Goal: Task Accomplishment & Management: Use online tool/utility

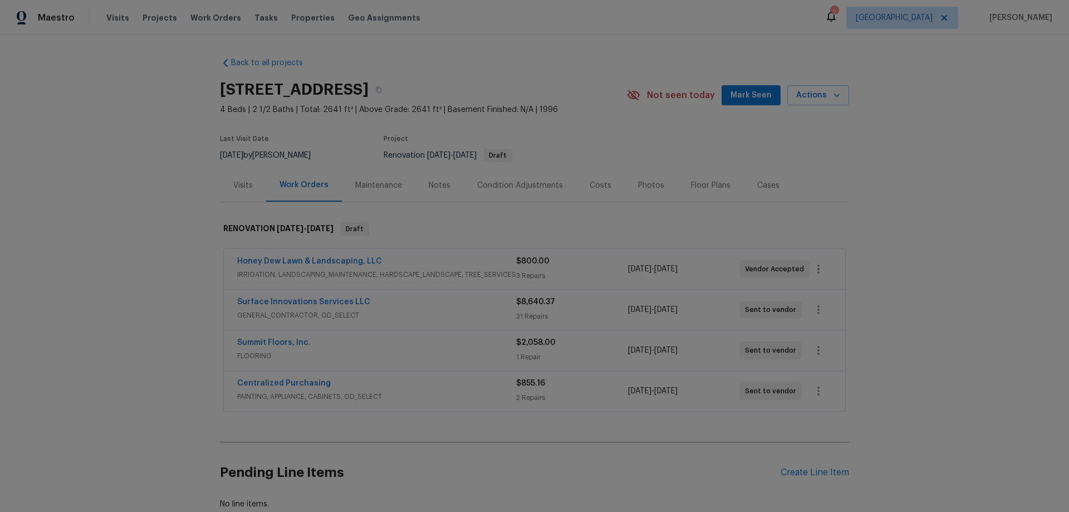
click at [743, 92] on span "Mark Seen" at bounding box center [751, 96] width 41 height 14
click at [434, 190] on div "Notes" at bounding box center [440, 185] width 22 height 11
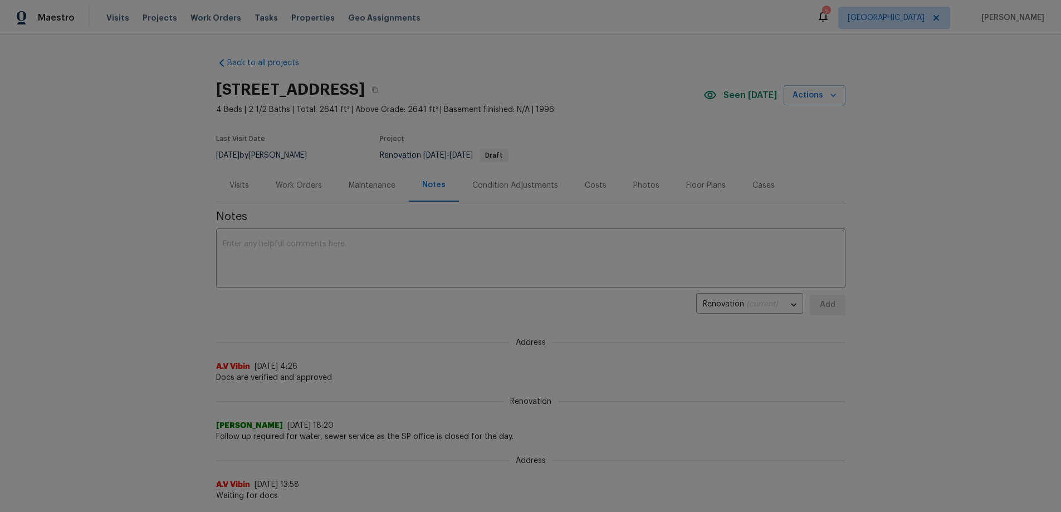
click at [292, 189] on div "Work Orders" at bounding box center [299, 185] width 46 height 11
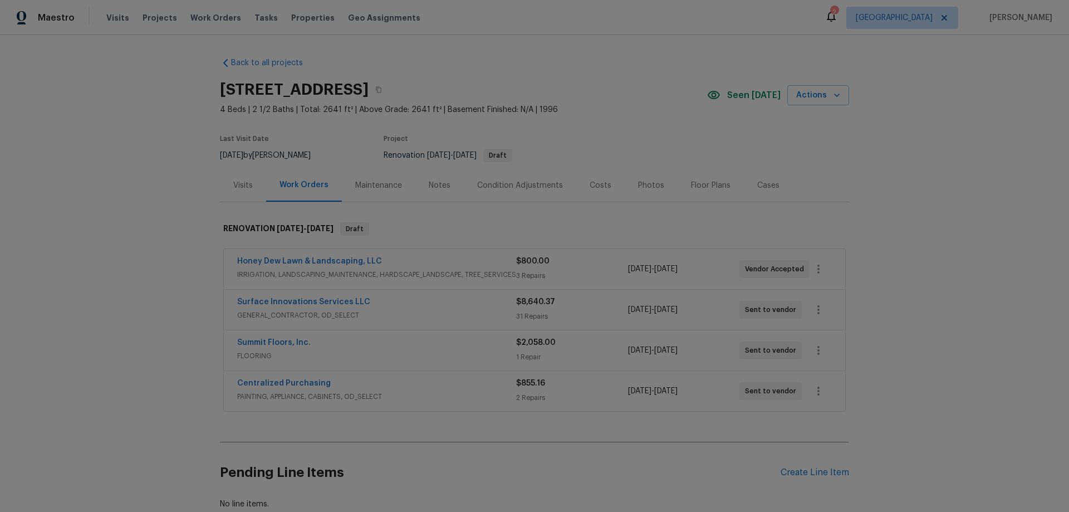
click at [340, 346] on div "Summit Floors, Inc." at bounding box center [376, 343] width 279 height 13
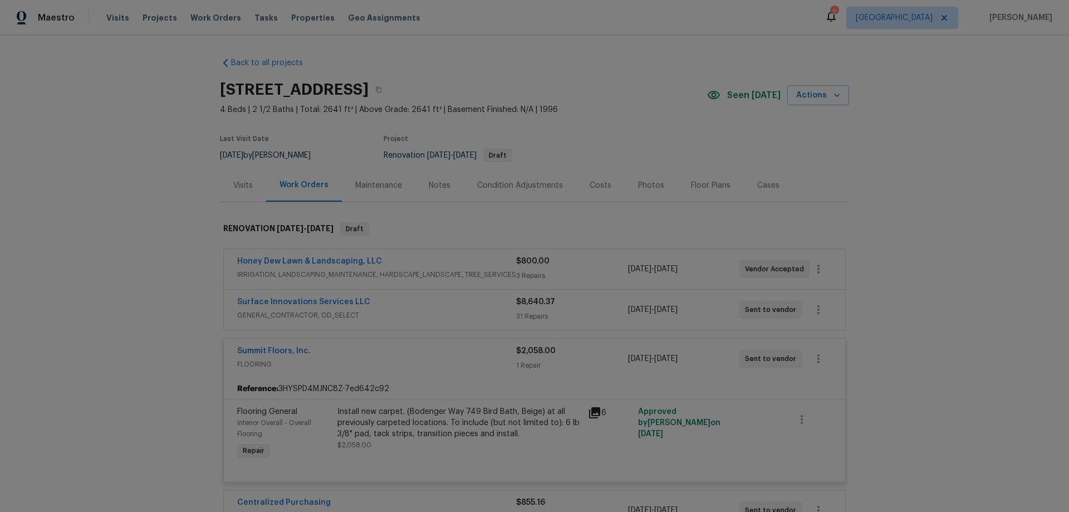
click at [378, 347] on div "Summit Floors, Inc." at bounding box center [376, 351] width 279 height 13
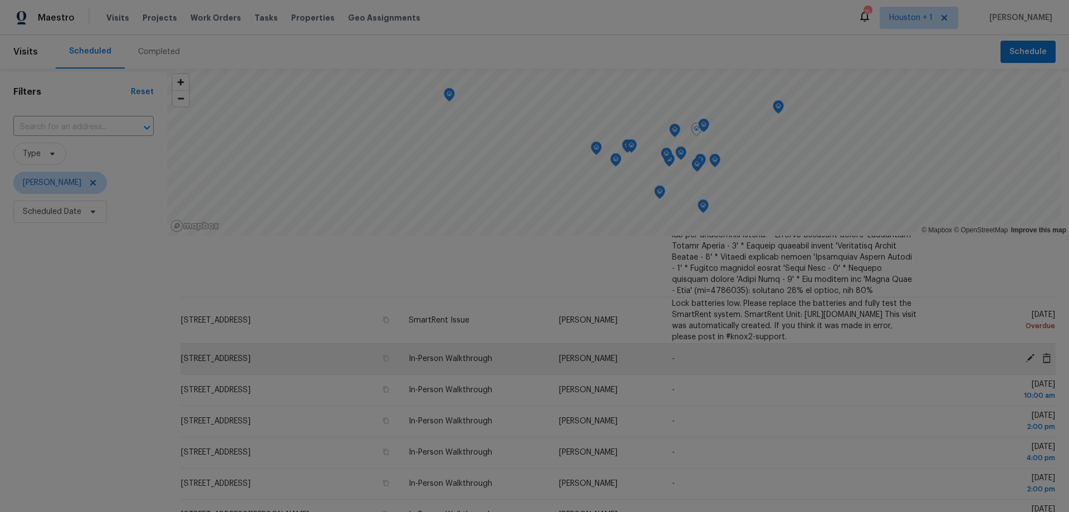
scroll to position [501, 0]
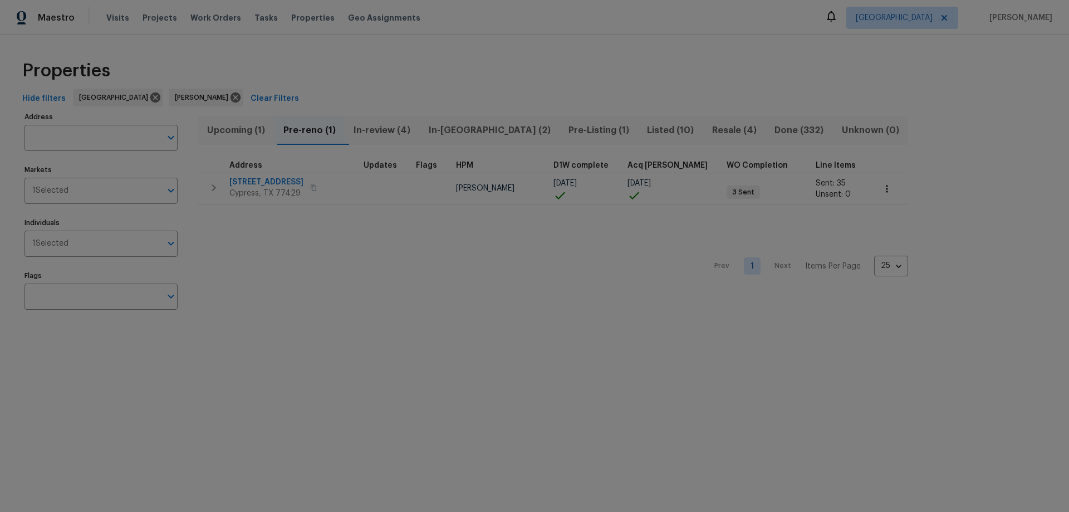
click at [464, 129] on span "In-reno (2)" at bounding box center [489, 131] width 126 height 16
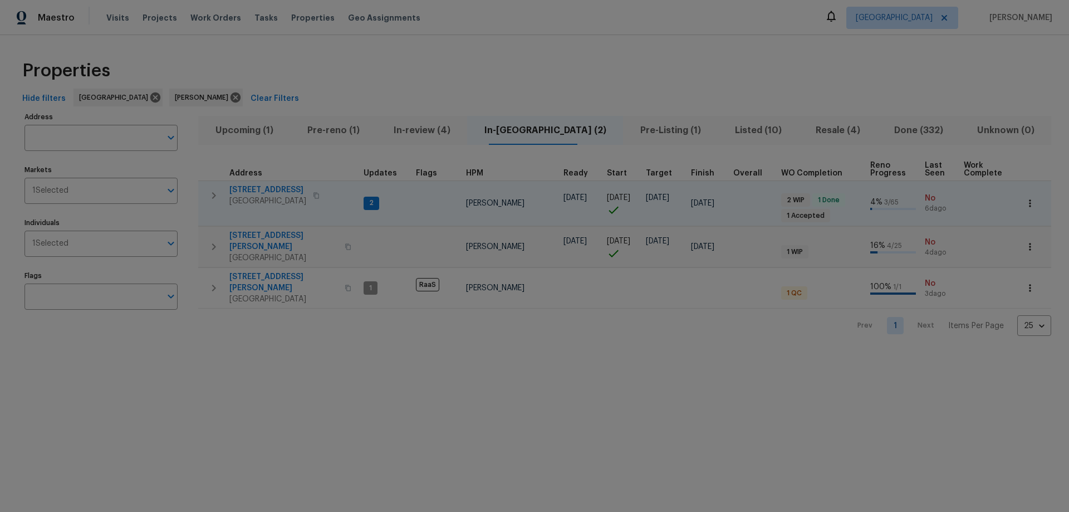
click at [259, 188] on span "[STREET_ADDRESS]" at bounding box center [267, 189] width 77 height 11
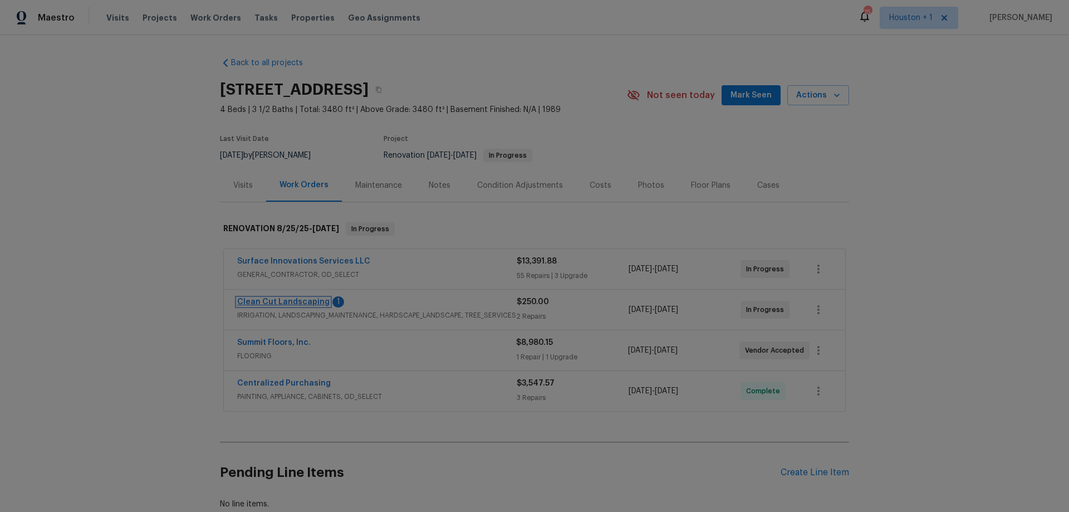
click at [287, 301] on link "Clean Cut Landscaping" at bounding box center [283, 302] width 92 height 8
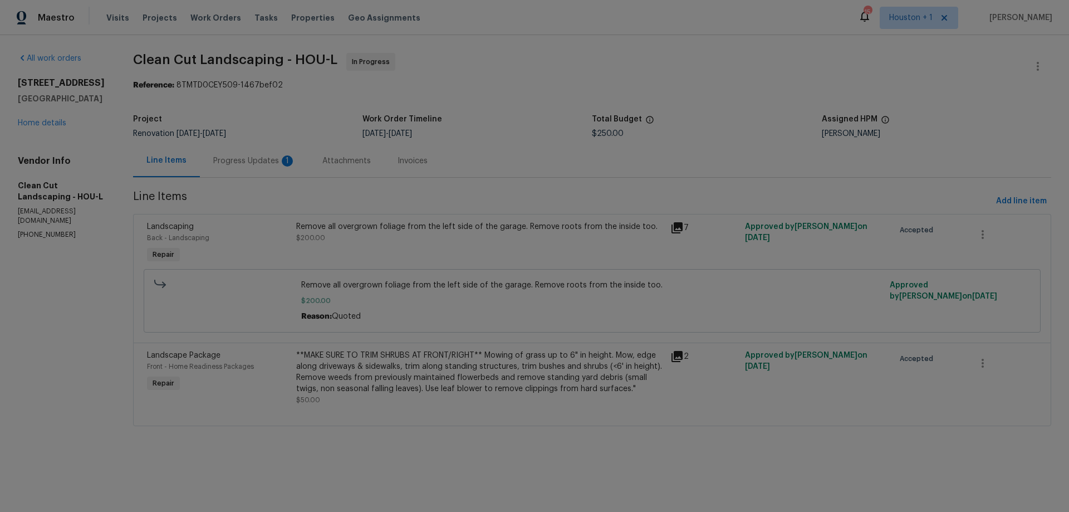
click at [233, 158] on div "Progress Updates 1" at bounding box center [254, 160] width 82 height 11
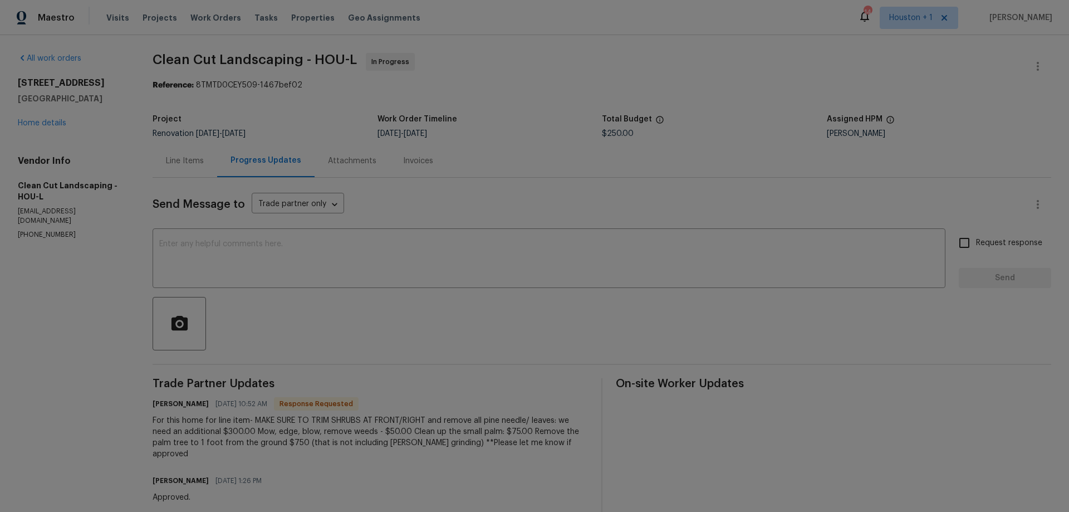
click at [200, 168] on div "Line Items" at bounding box center [185, 160] width 65 height 33
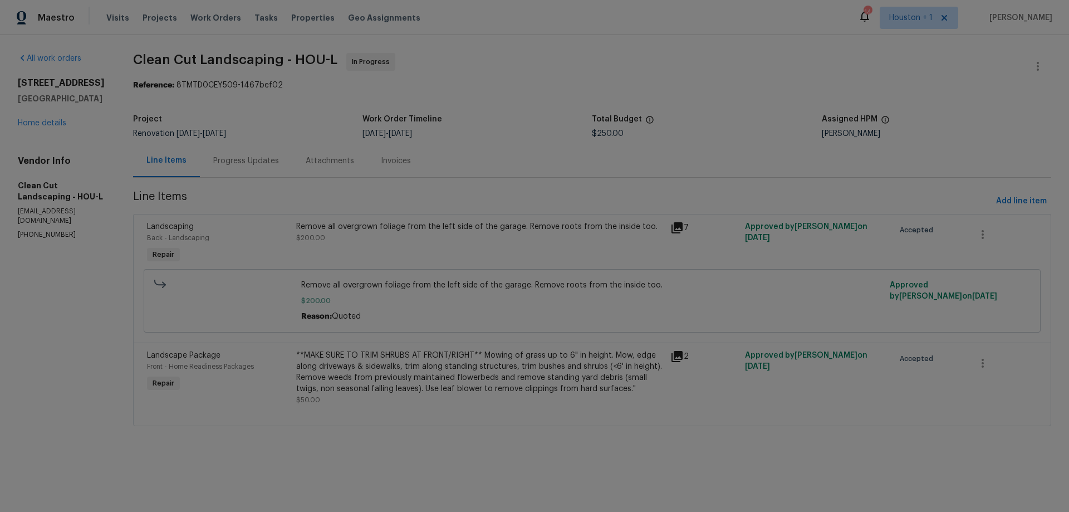
click at [247, 163] on div "Progress Updates" at bounding box center [246, 160] width 66 height 11
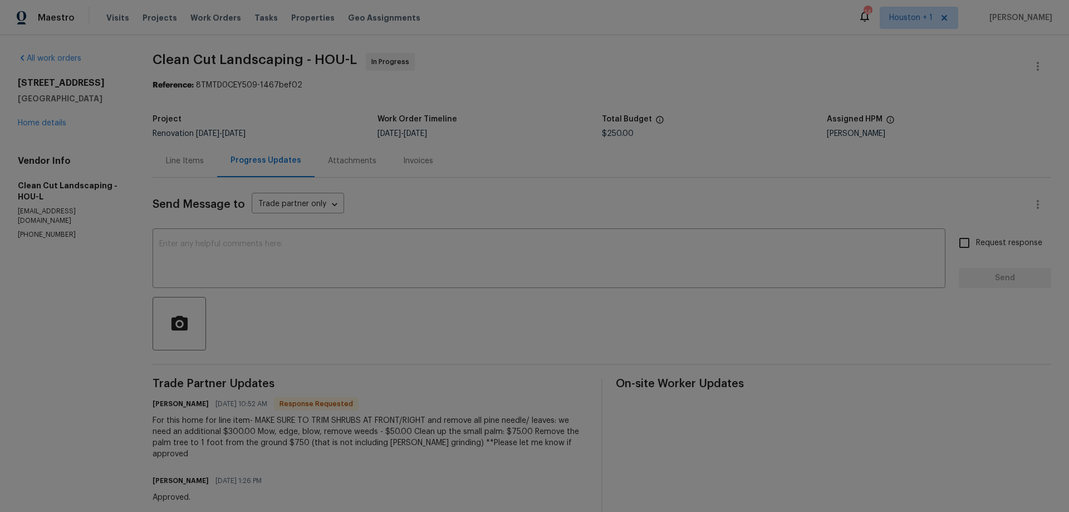
click at [182, 165] on div "Line Items" at bounding box center [185, 160] width 38 height 11
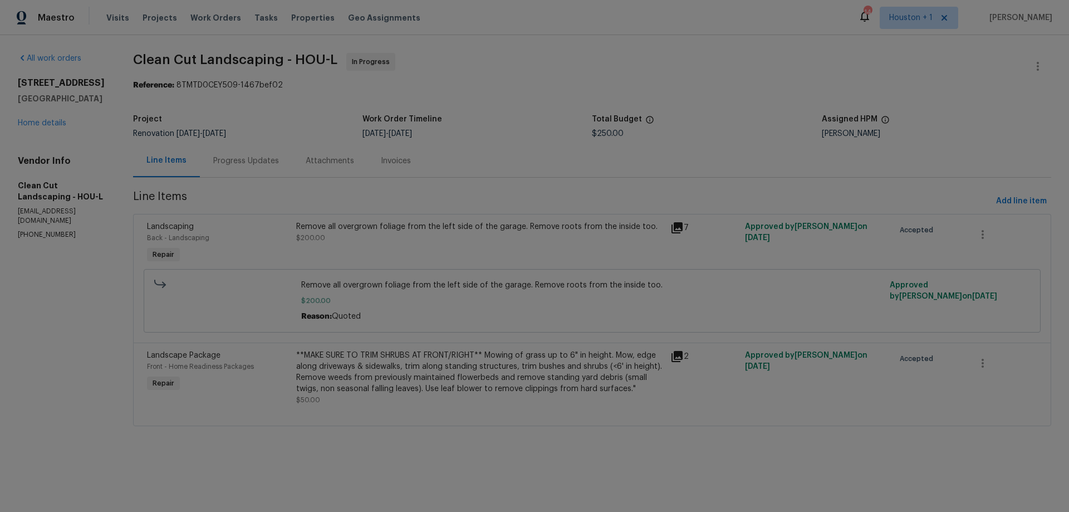
click at [252, 163] on div "Progress Updates" at bounding box center [246, 160] width 66 height 11
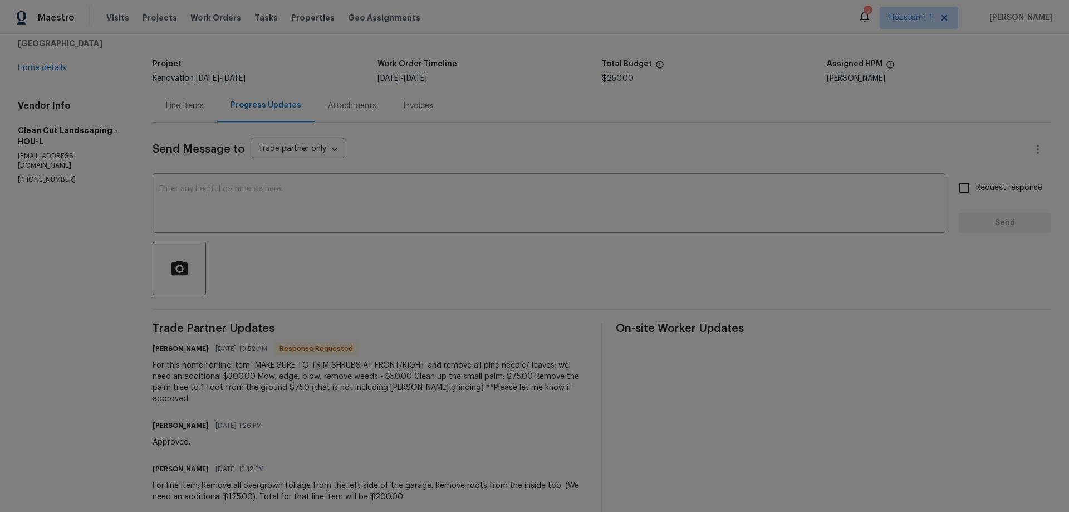
scroll to position [74, 0]
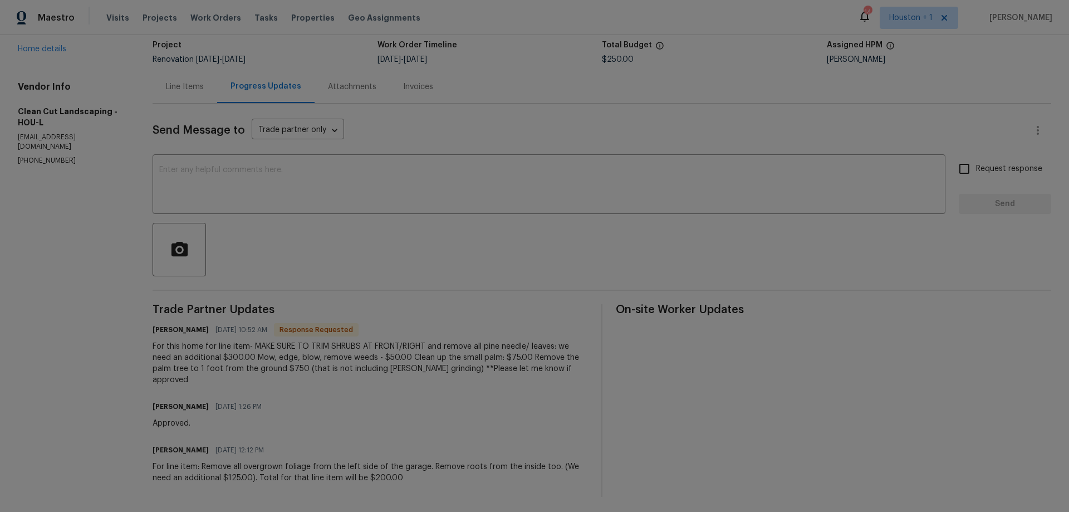
click at [176, 85] on div "Line Items" at bounding box center [185, 86] width 38 height 11
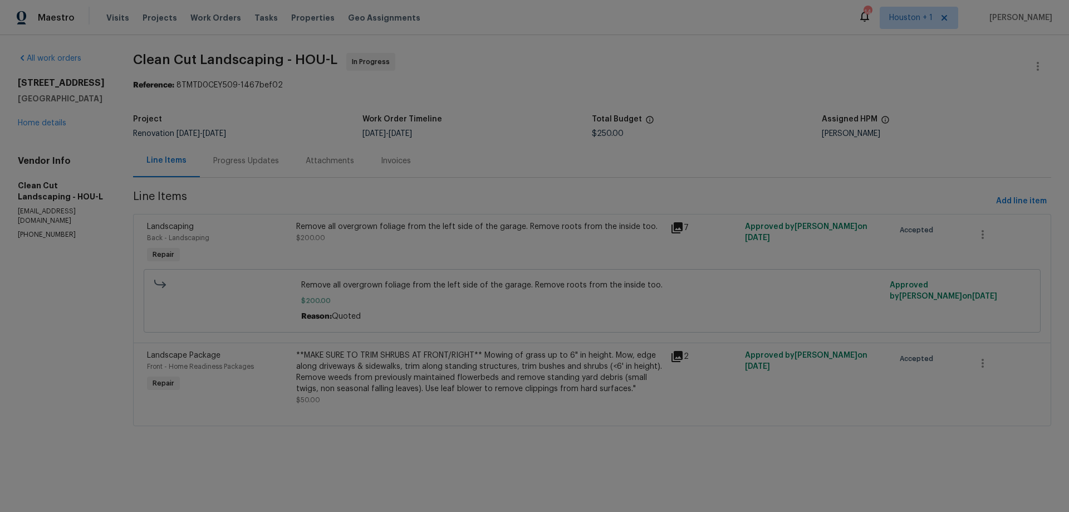
click at [678, 358] on icon at bounding box center [676, 356] width 13 height 13
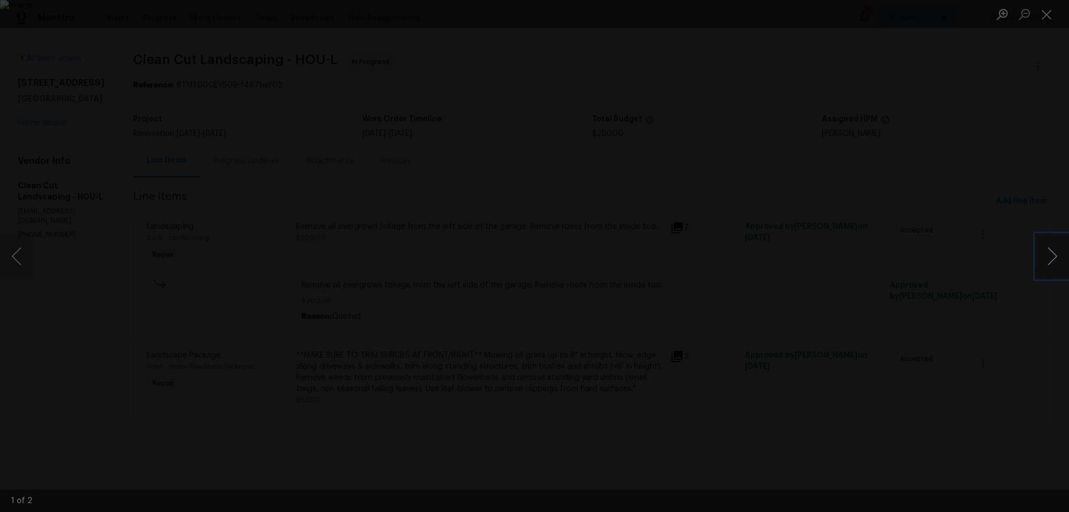
click at [1047, 260] on button "Next image" at bounding box center [1052, 256] width 33 height 45
click at [854, 333] on div "Lightbox" at bounding box center [534, 256] width 1069 height 512
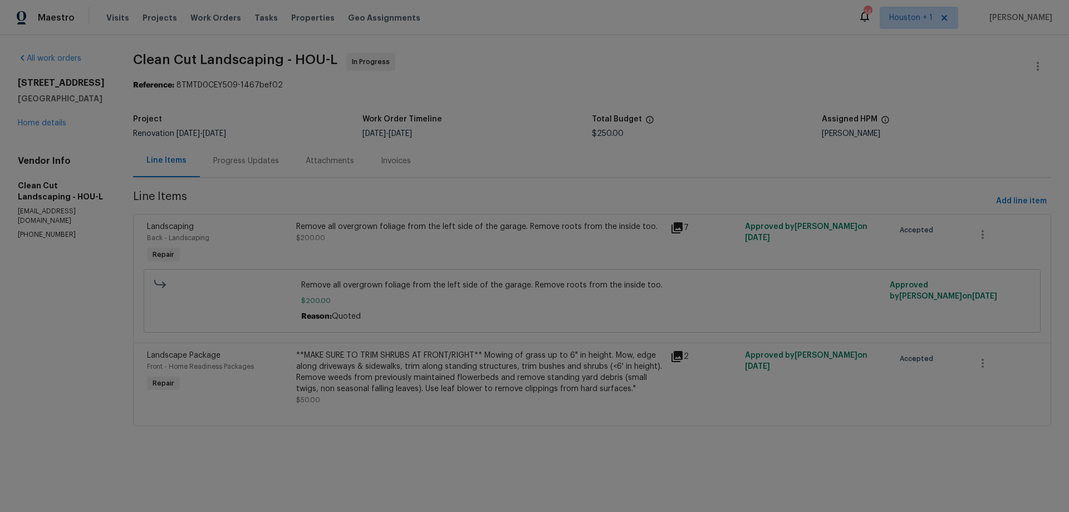
click at [493, 234] on div "Remove all overgrown foliage from the left side of the garage. Remove roots fro…" at bounding box center [479, 232] width 367 height 22
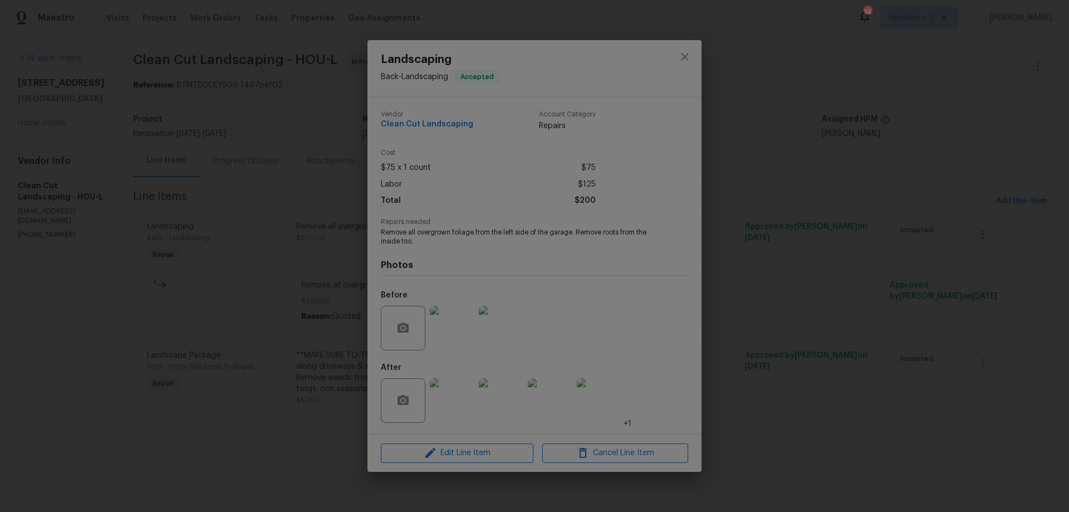
click at [444, 334] on img at bounding box center [452, 328] width 45 height 45
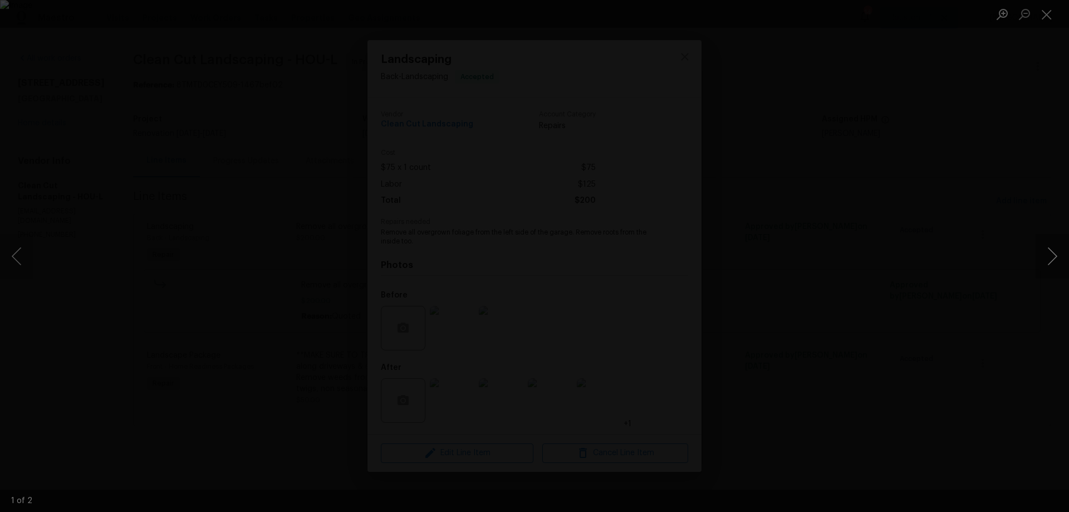
click at [1049, 265] on button "Next image" at bounding box center [1052, 256] width 33 height 45
click at [890, 328] on div "Lightbox" at bounding box center [534, 256] width 1069 height 512
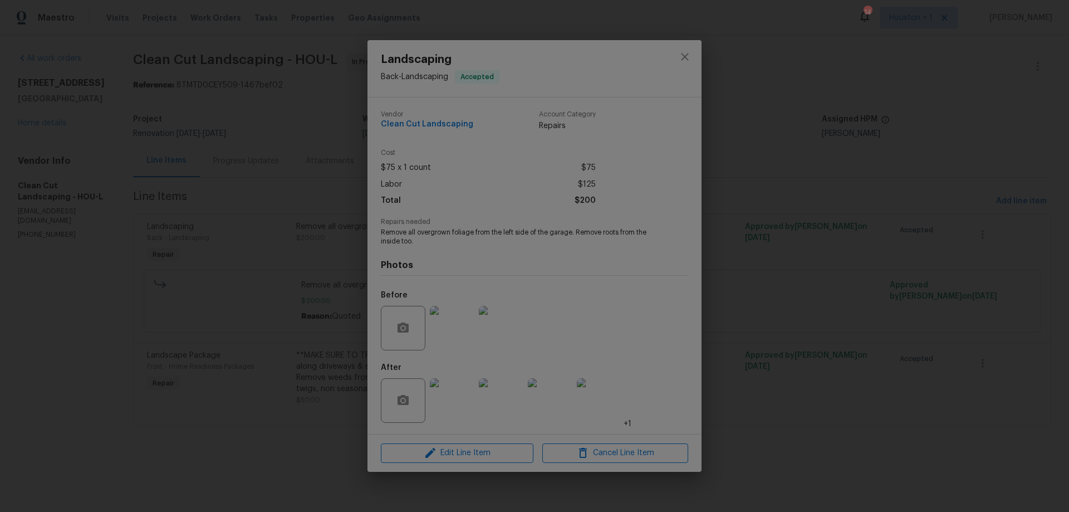
click at [452, 409] on img at bounding box center [452, 400] width 45 height 45
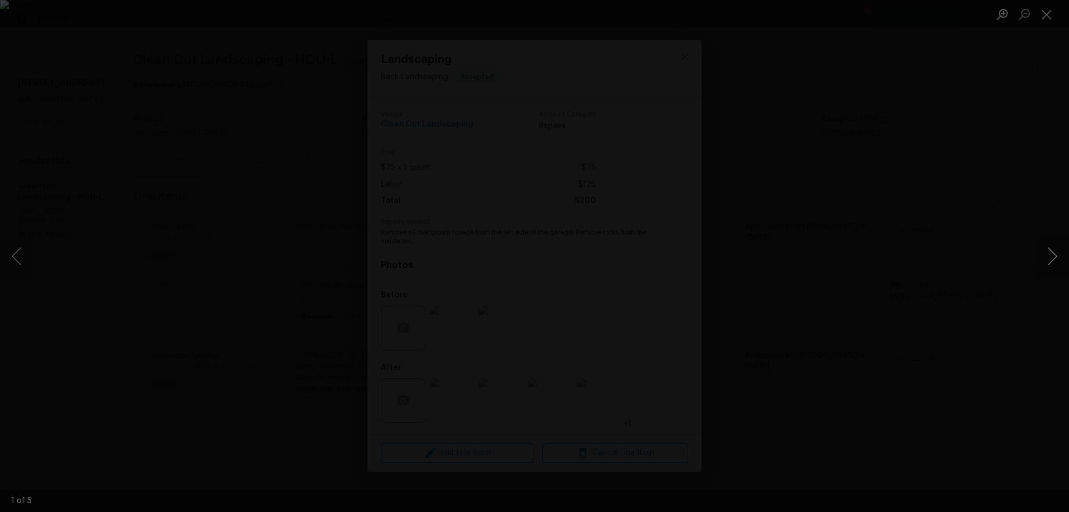
click at [1055, 265] on button "Next image" at bounding box center [1052, 256] width 33 height 45
click at [1053, 265] on button "Next image" at bounding box center [1052, 256] width 33 height 45
click at [1052, 265] on button "Next image" at bounding box center [1052, 256] width 33 height 45
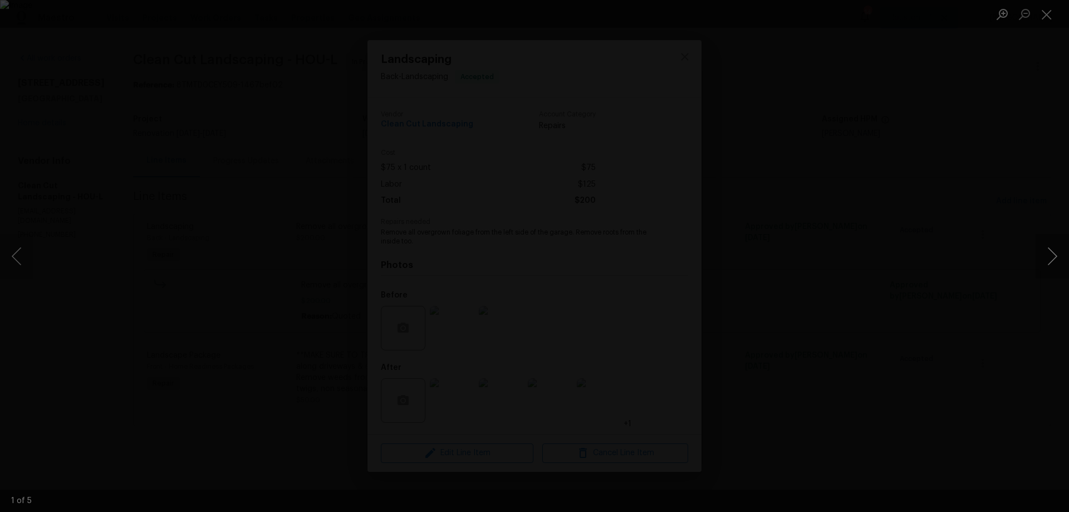
click at [1050, 265] on button "Next image" at bounding box center [1052, 256] width 33 height 45
click at [1039, 266] on button "Next image" at bounding box center [1052, 256] width 33 height 45
click at [1031, 266] on div "Lightbox" at bounding box center [534, 256] width 1069 height 512
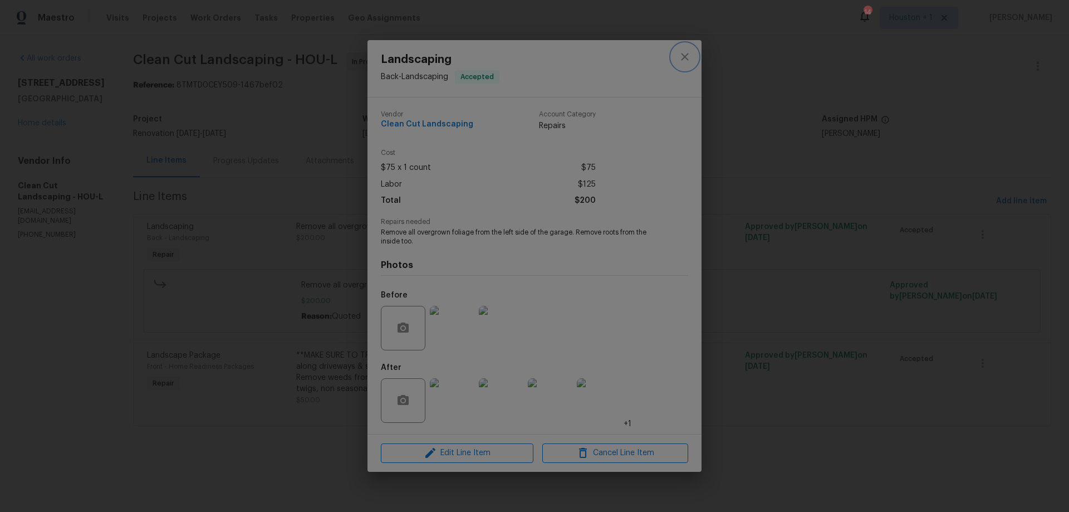
click at [683, 56] on icon "close" at bounding box center [684, 56] width 13 height 13
